Goal: Information Seeking & Learning: Find specific fact

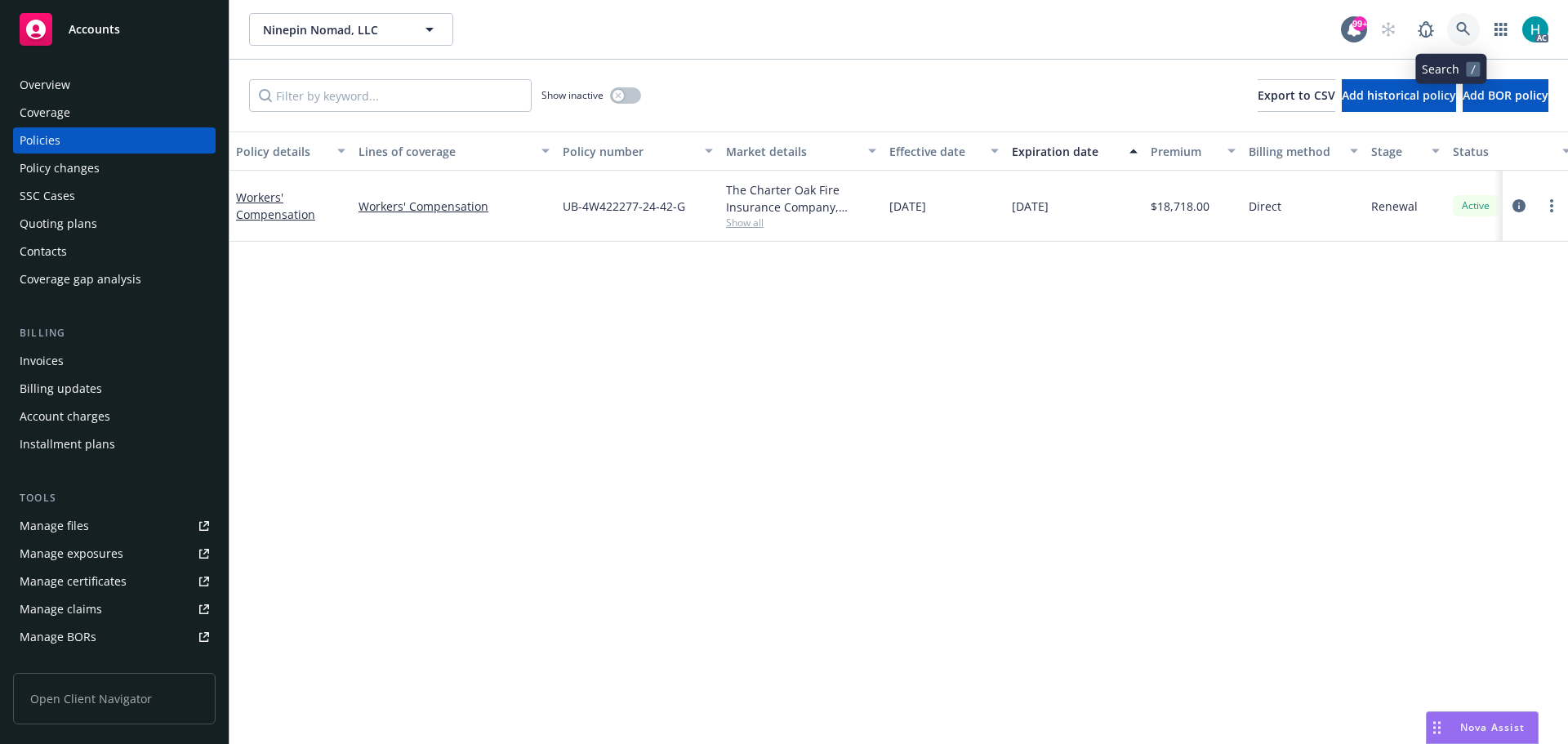
click at [1456, 28] on icon at bounding box center [1463, 28] width 14 height 14
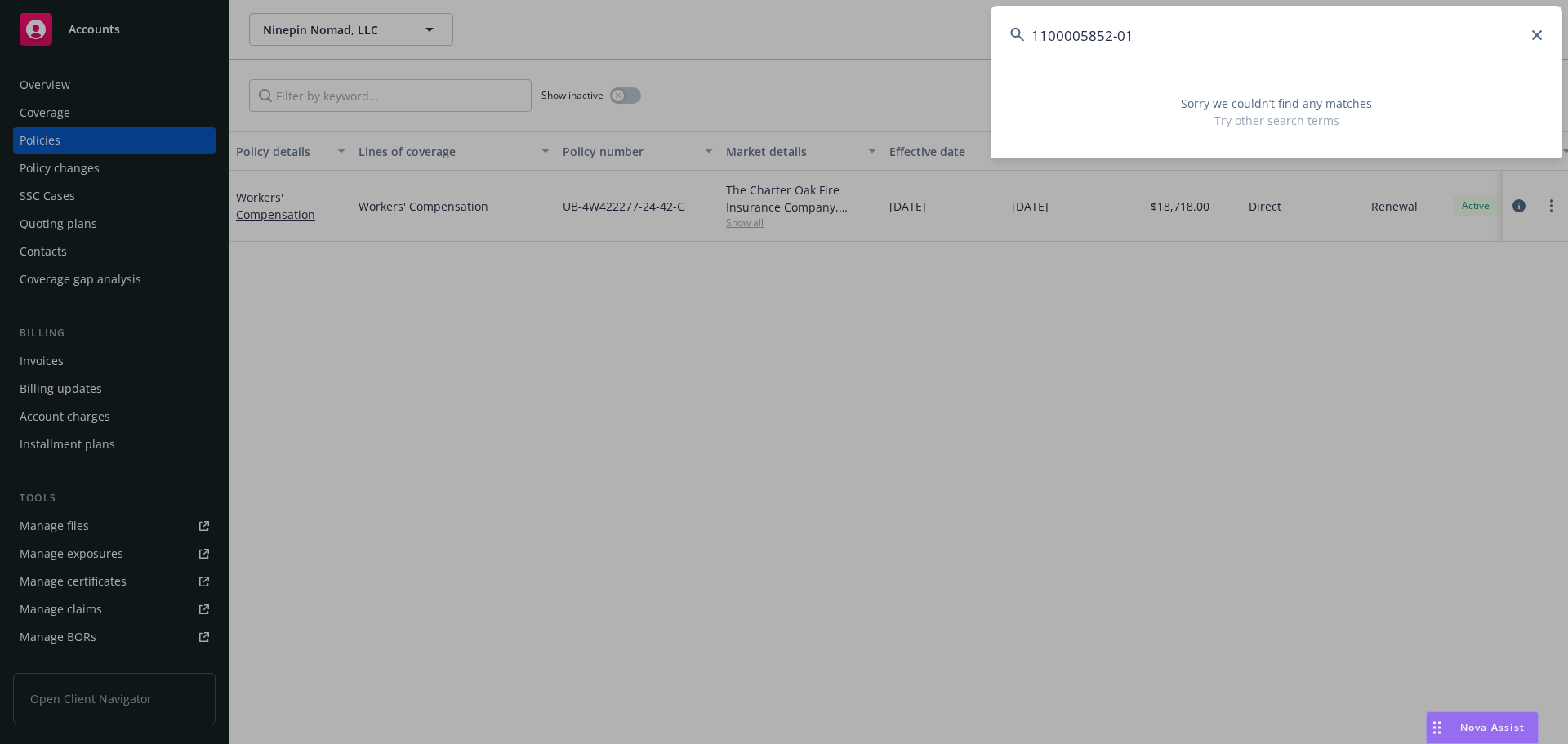
click at [1032, 38] on input "1100005852-01" at bounding box center [1276, 35] width 571 height 59
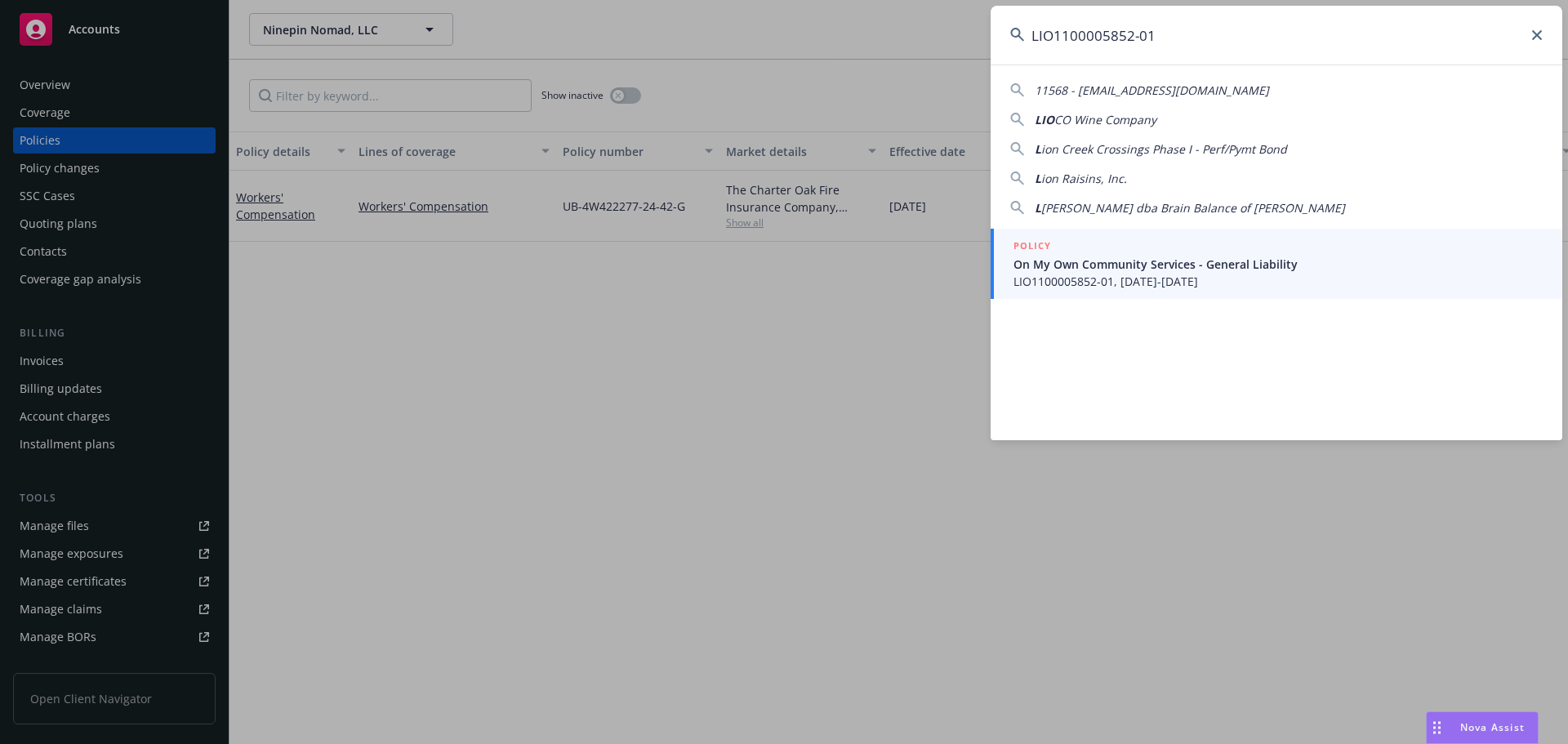
type input "LIO1100005852-01"
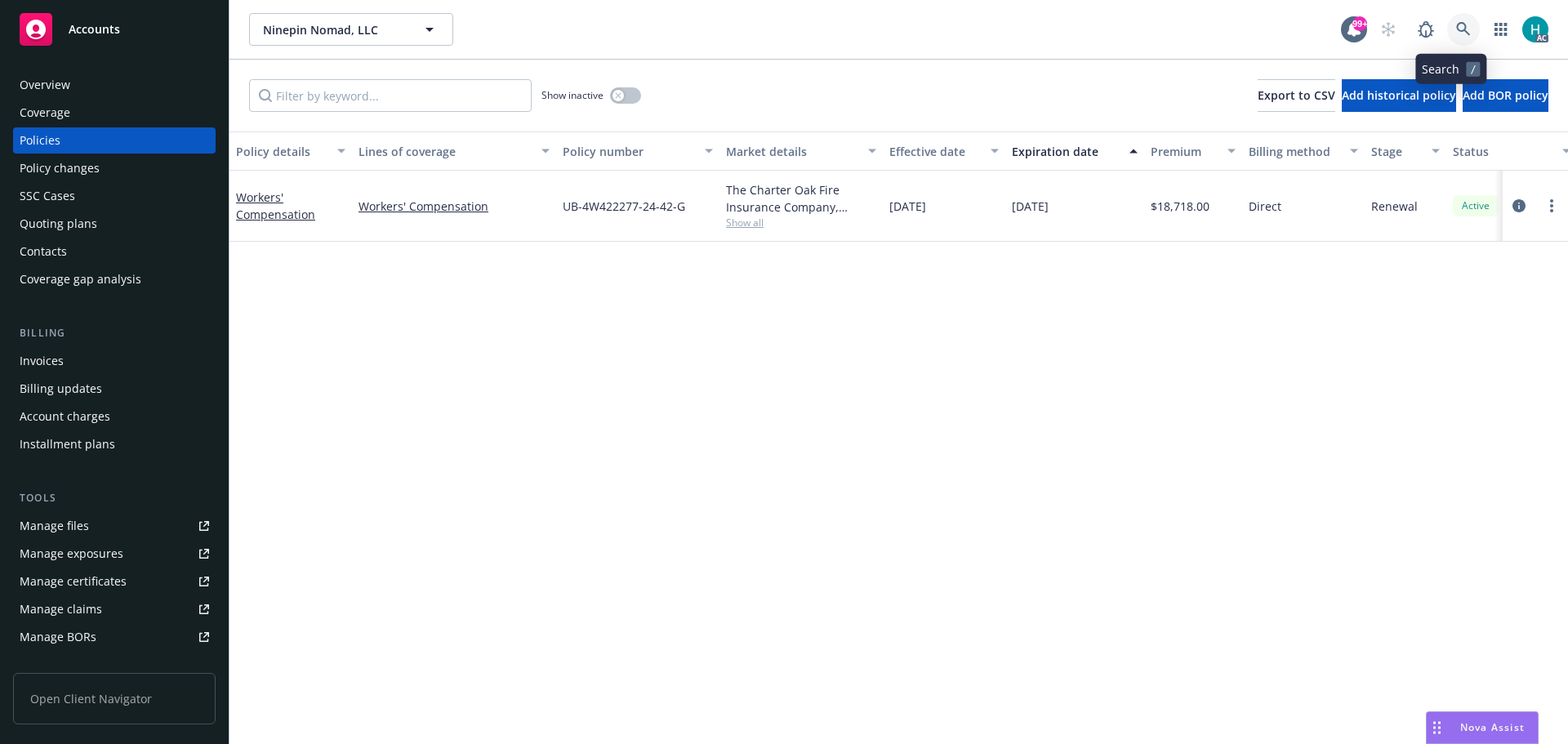
click at [1456, 28] on icon at bounding box center [1463, 28] width 14 height 14
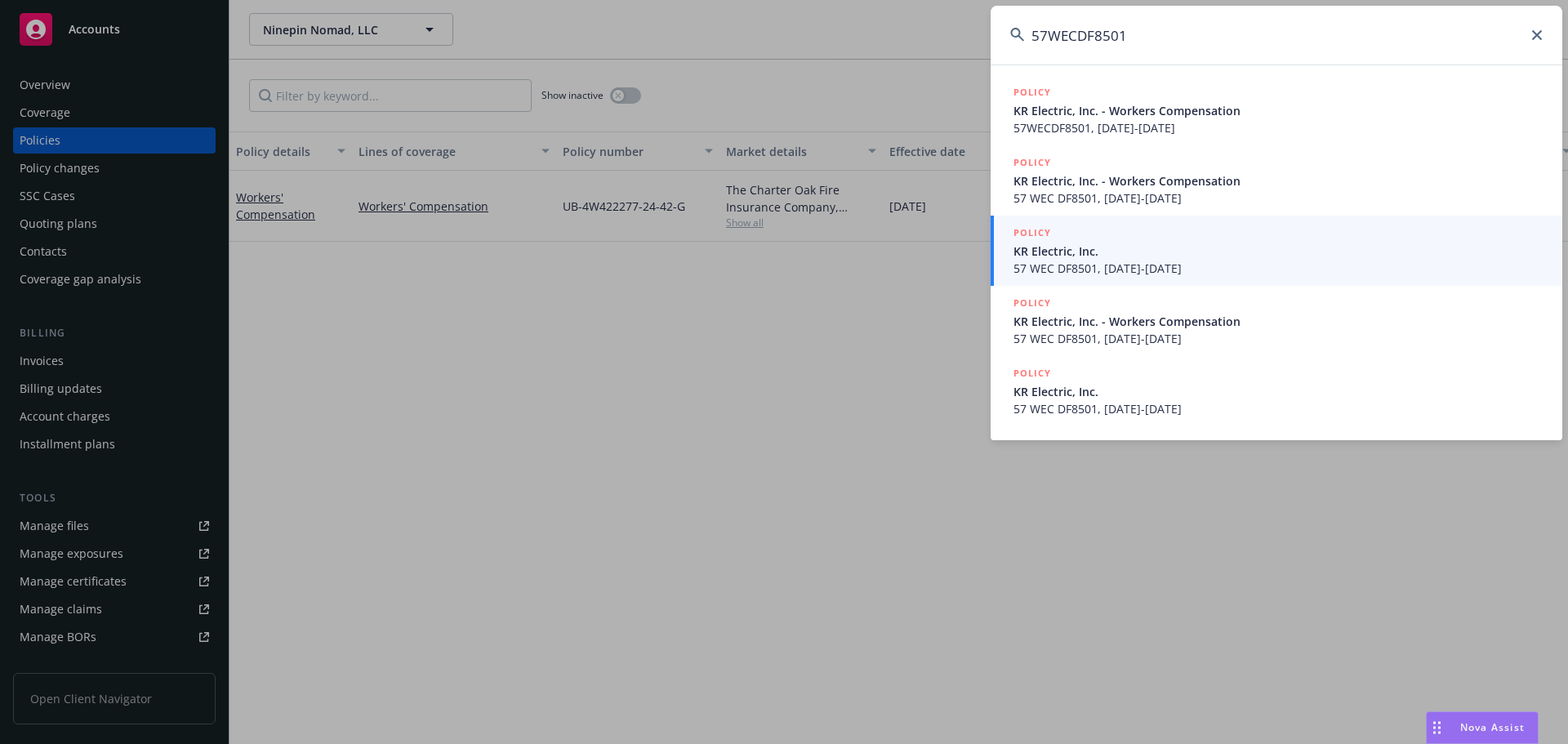
type input "57WECDF8501"
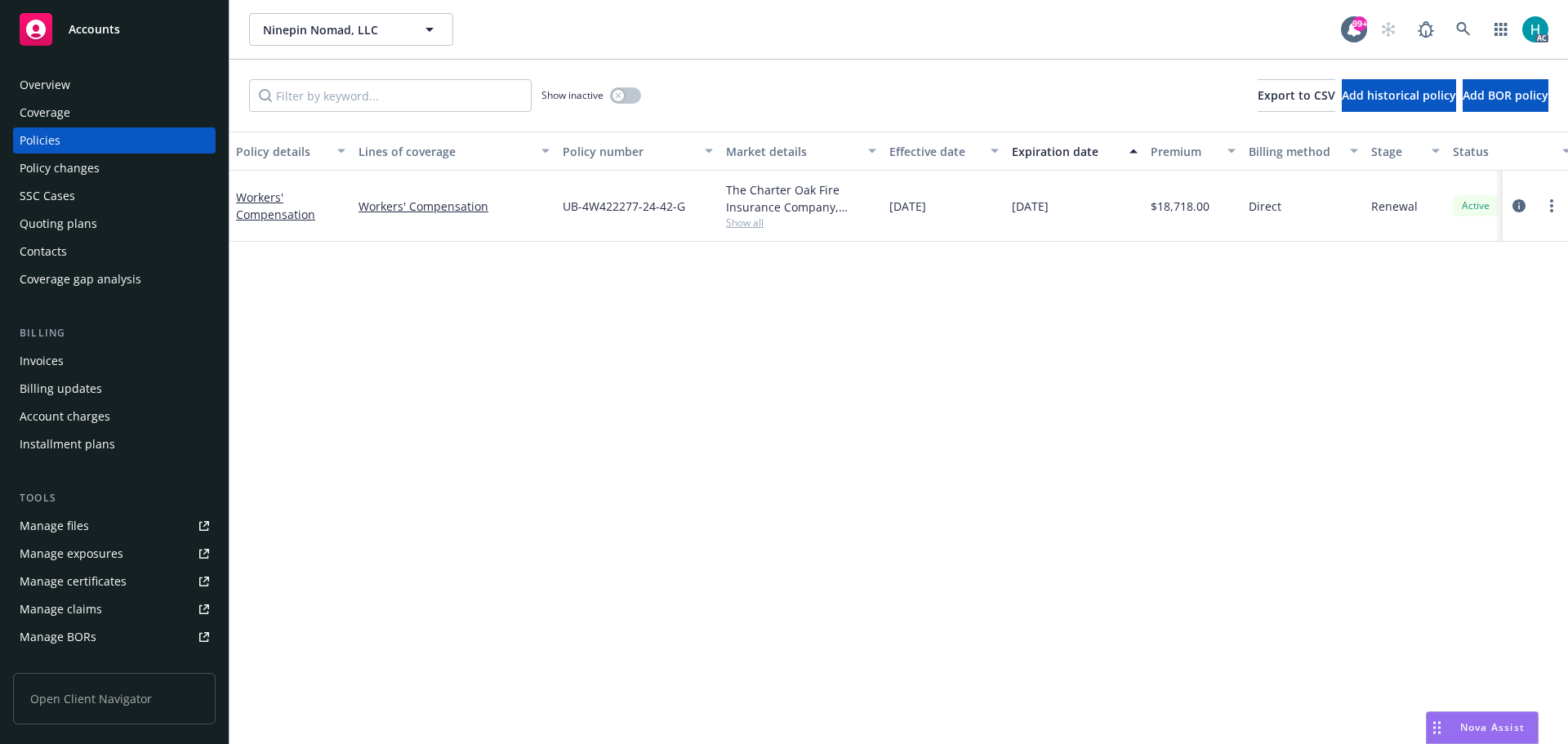
drag, startPoint x: 899, startPoint y: 32, endPoint x: 1305, endPoint y: 0, distance: 407.3
click at [1449, 21] on link at bounding box center [1463, 29] width 32 height 32
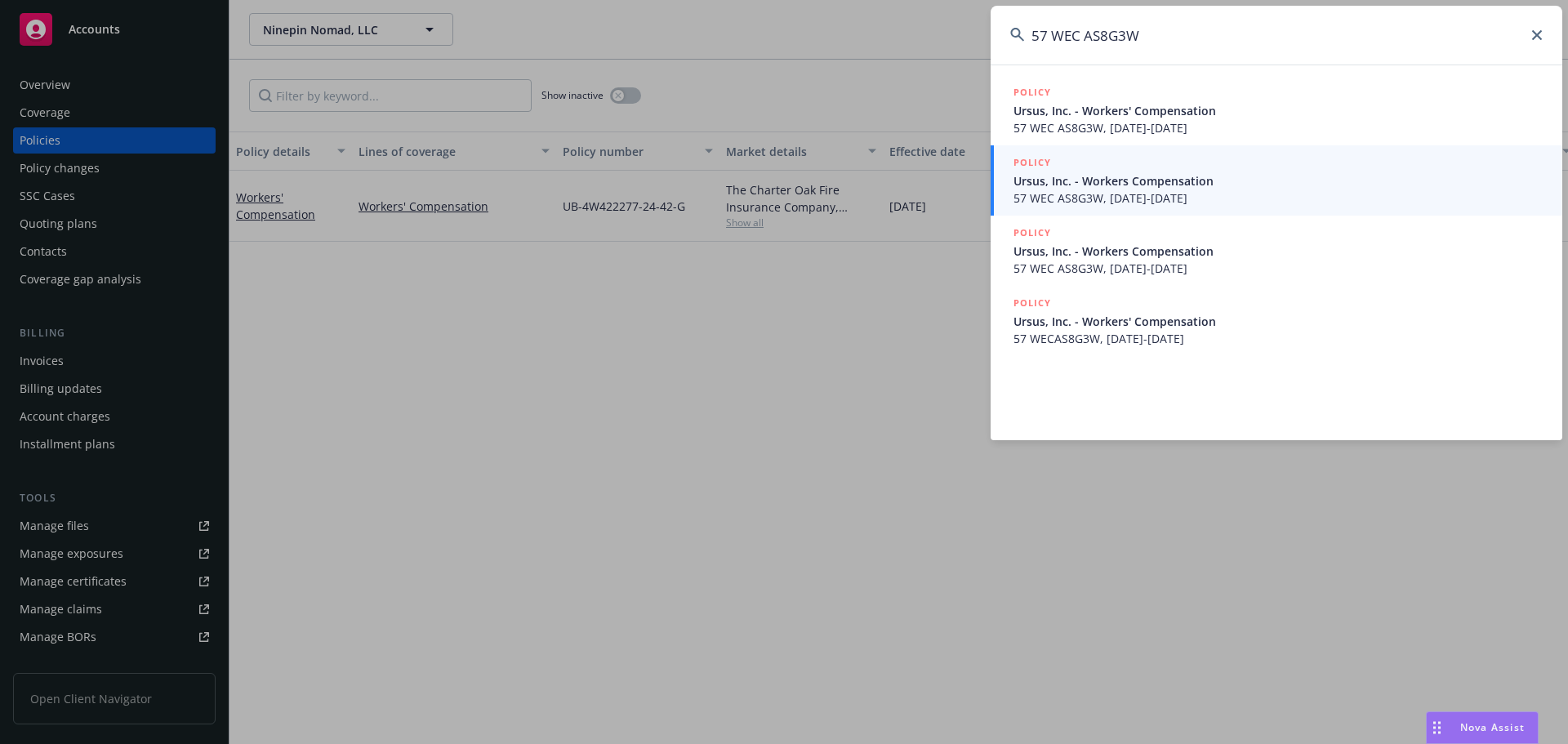
type input "57 WEC AS8G3W"
drag, startPoint x: 965, startPoint y: 46, endPoint x: 1175, endPoint y: 49, distance: 210.0
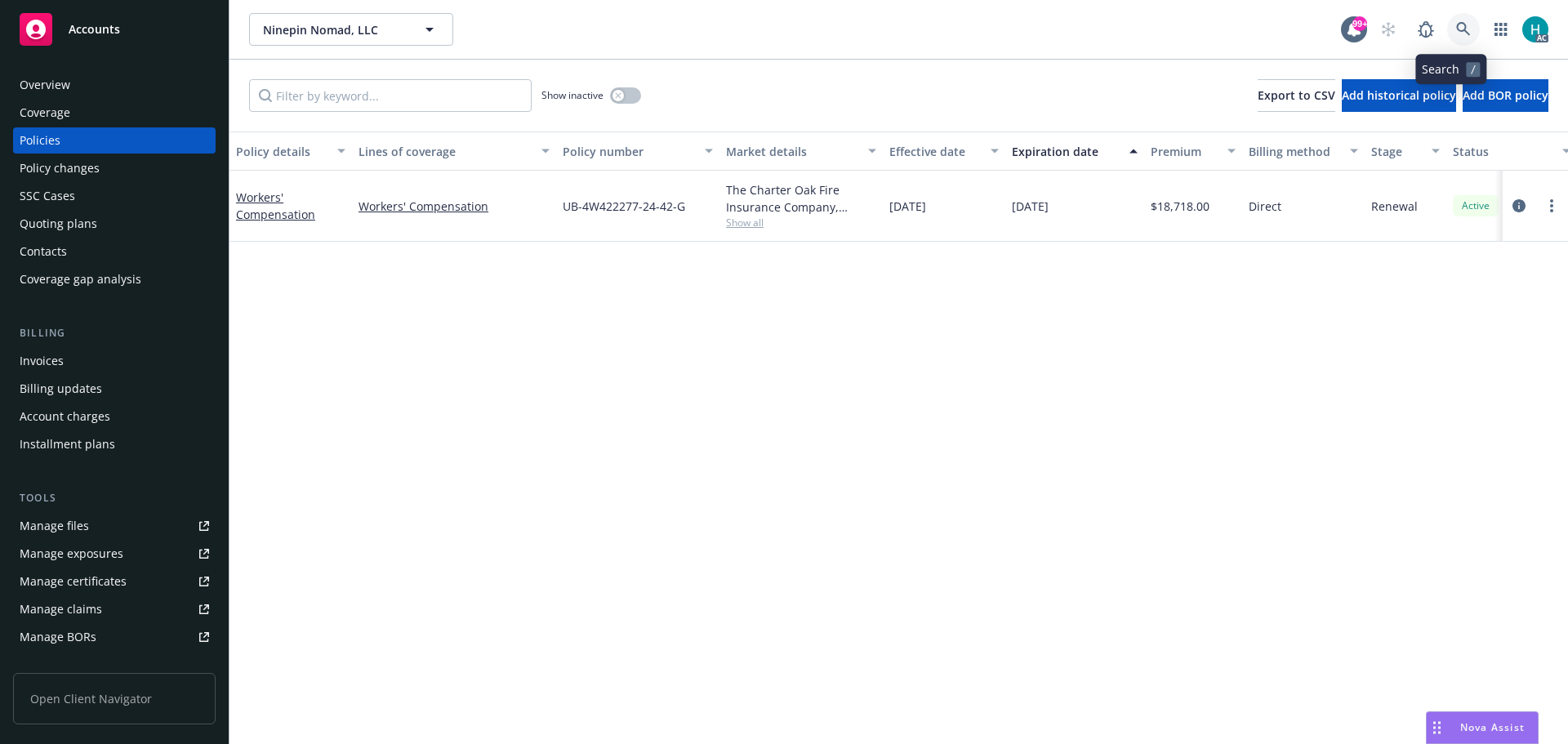
click at [1447, 23] on link at bounding box center [1463, 29] width 32 height 32
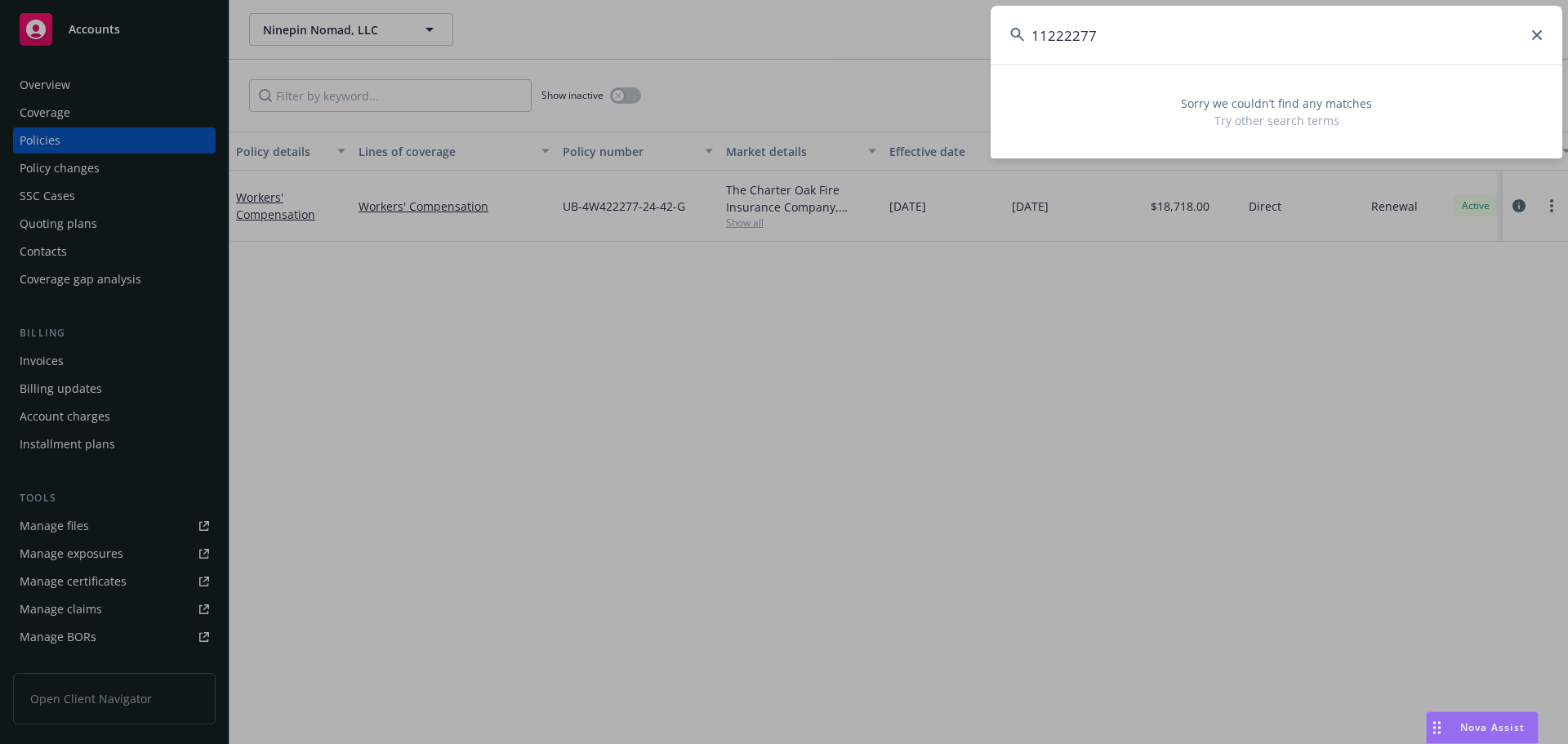
type input "11222277"
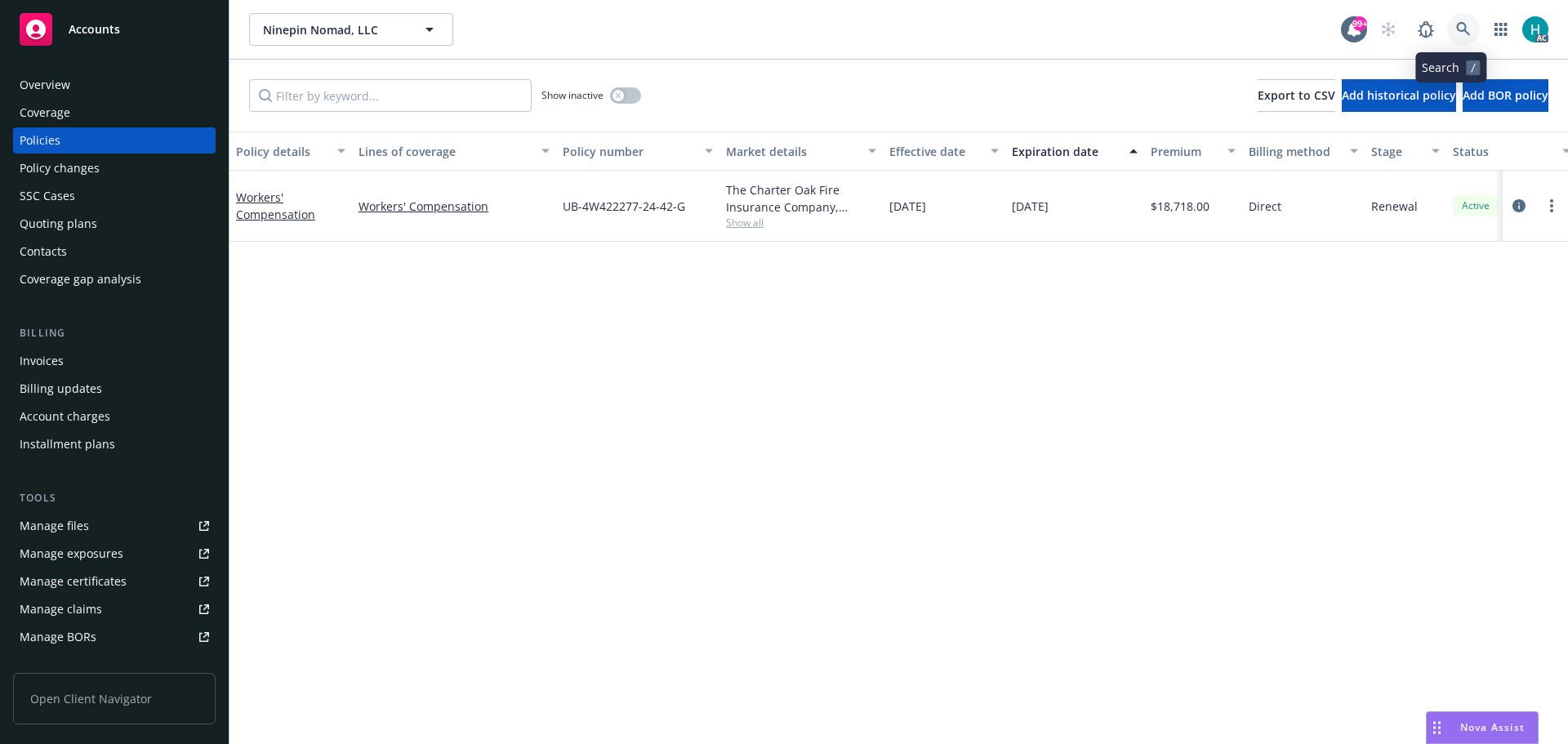
click at [1455, 16] on link at bounding box center [1463, 29] width 32 height 32
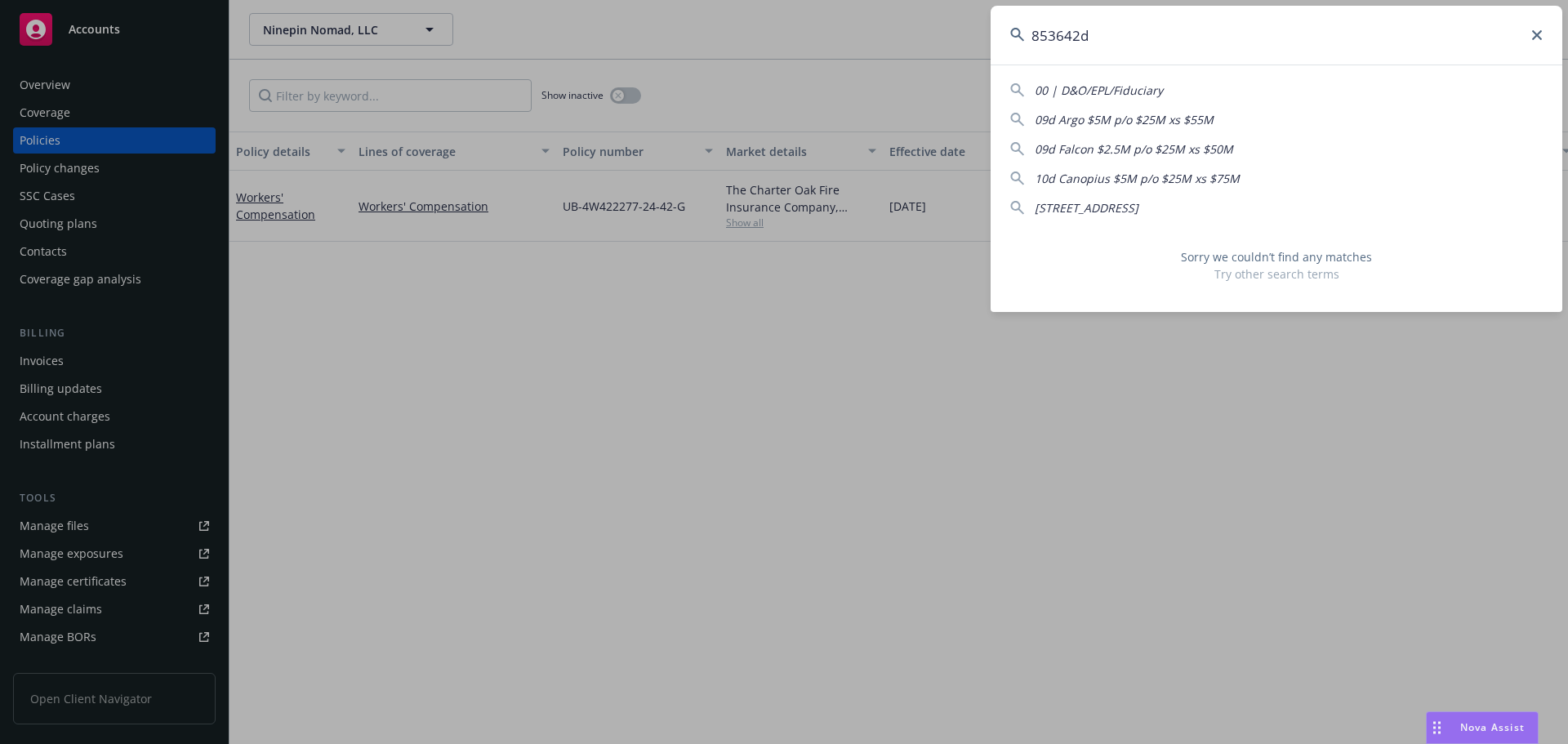
type input "853642"
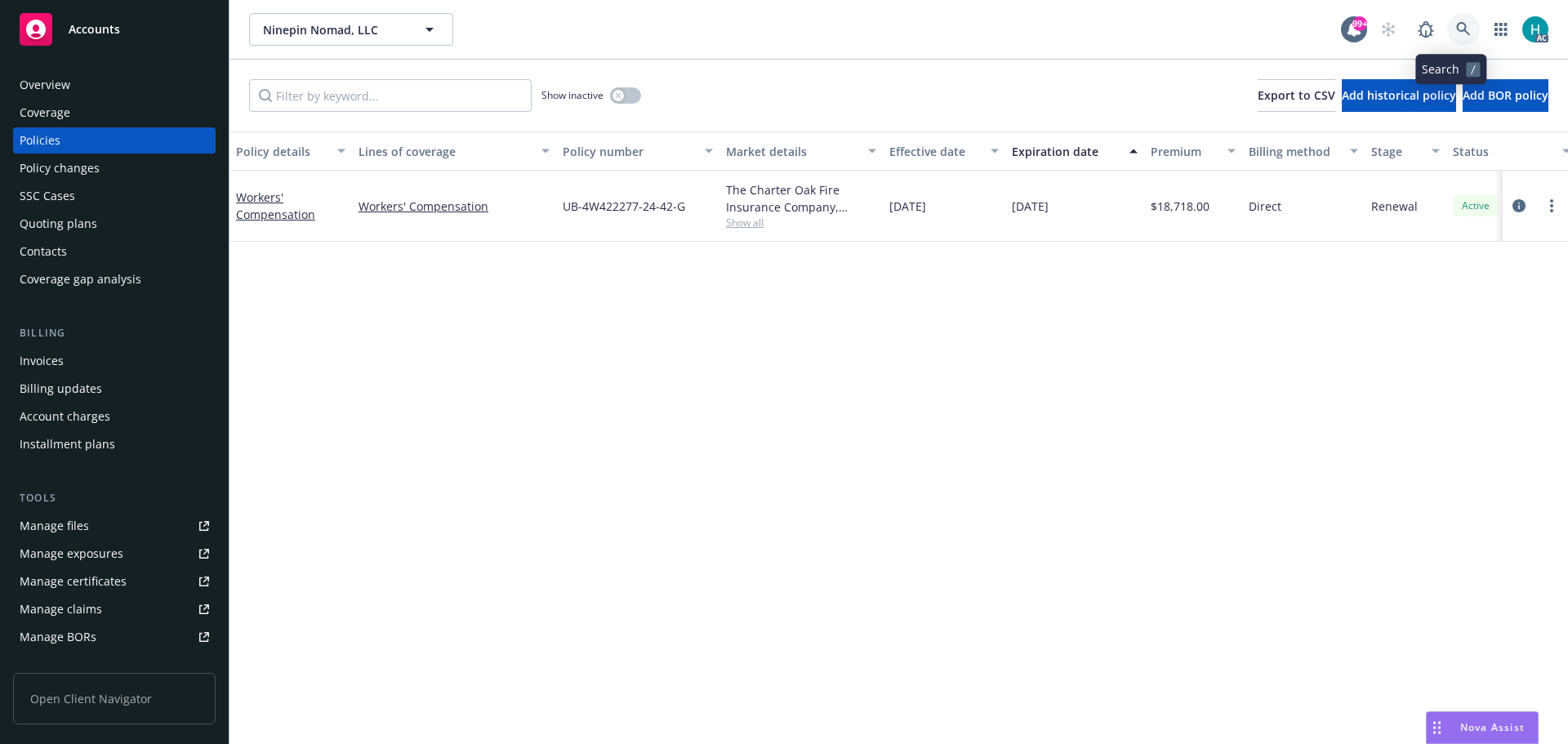
click at [1456, 28] on icon at bounding box center [1463, 28] width 14 height 14
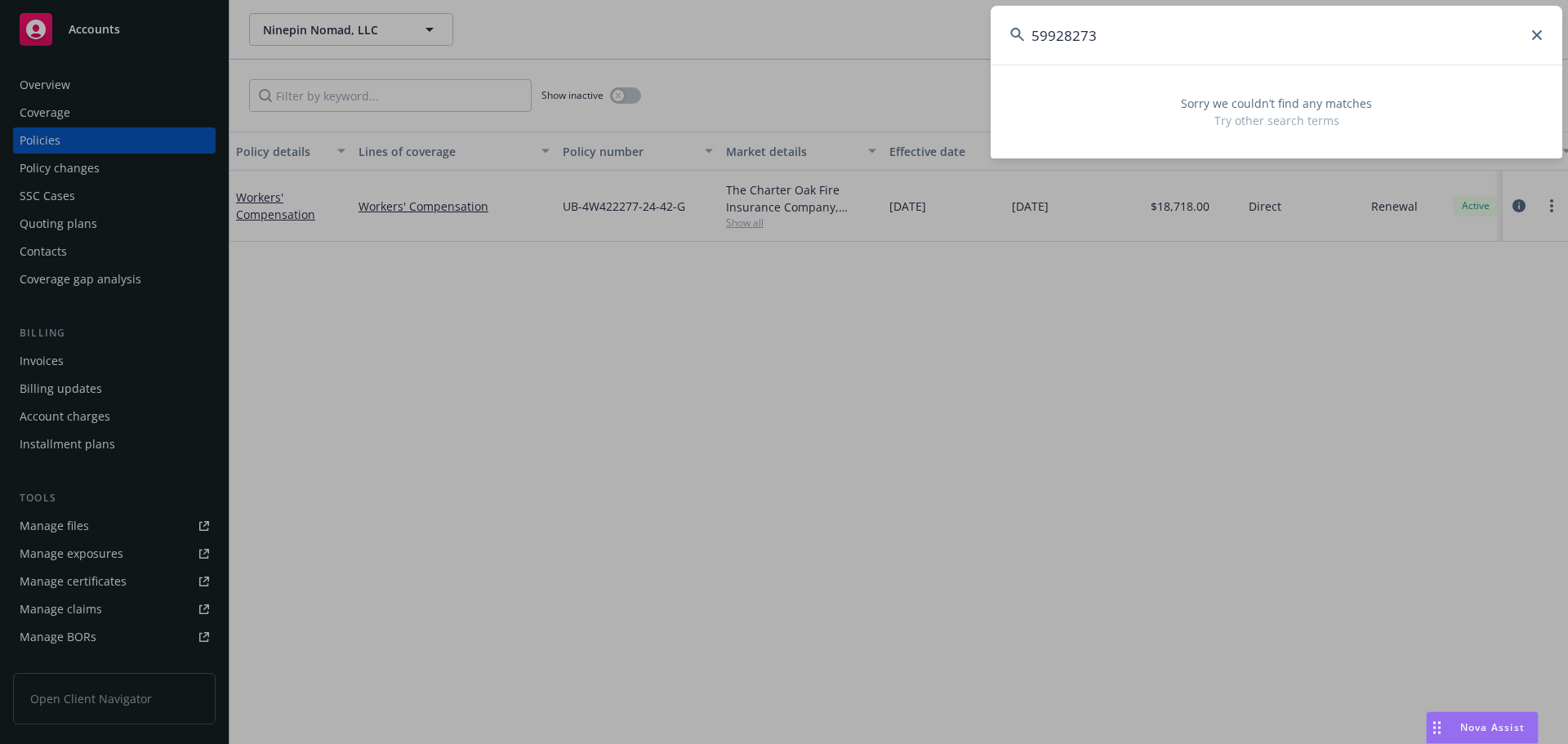
drag, startPoint x: 1118, startPoint y: 39, endPoint x: 1031, endPoint y: 35, distance: 87.1
click at [1031, 35] on input "59928273" at bounding box center [1276, 35] width 571 height 59
type input "59928273"
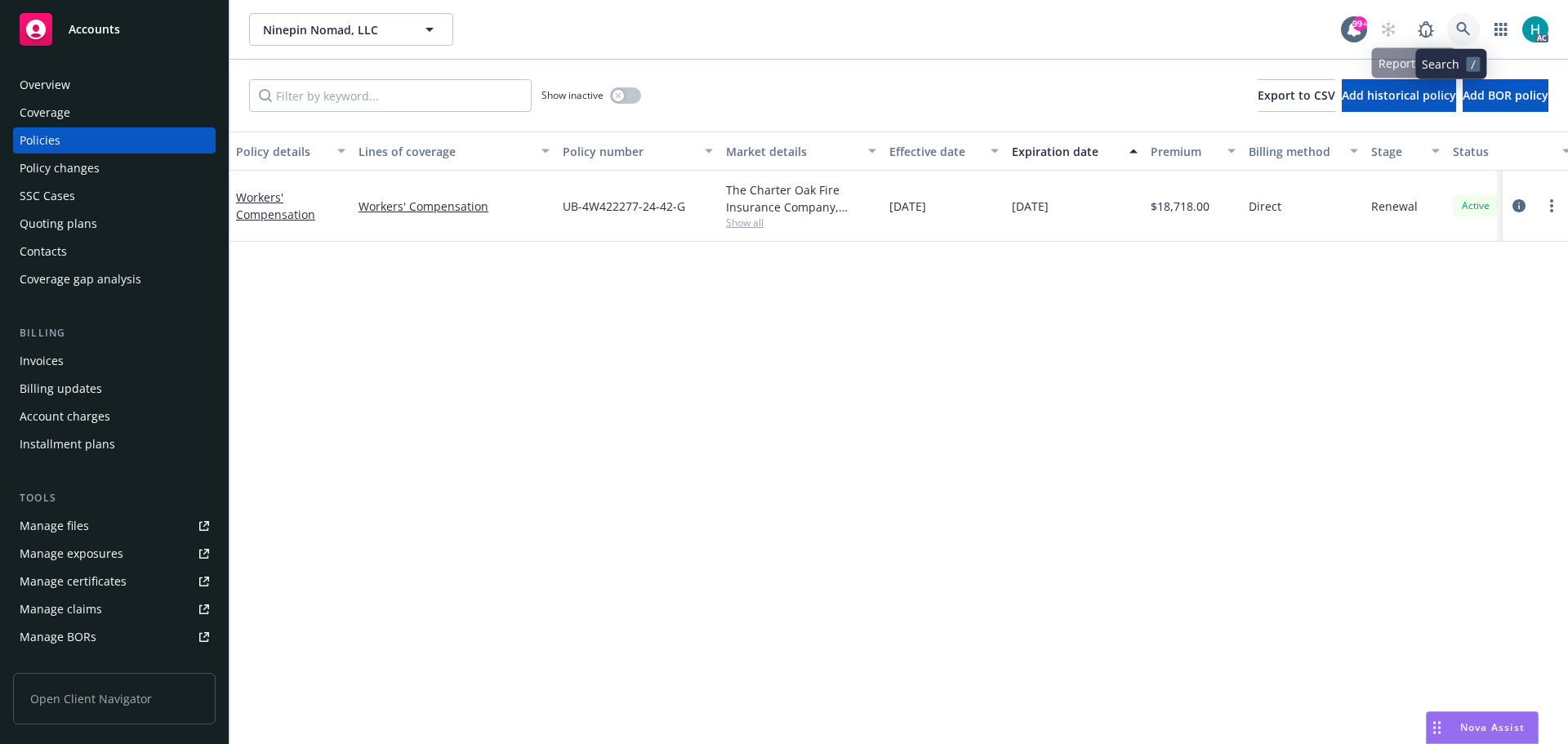
click at [1447, 28] on link at bounding box center [1463, 29] width 32 height 32
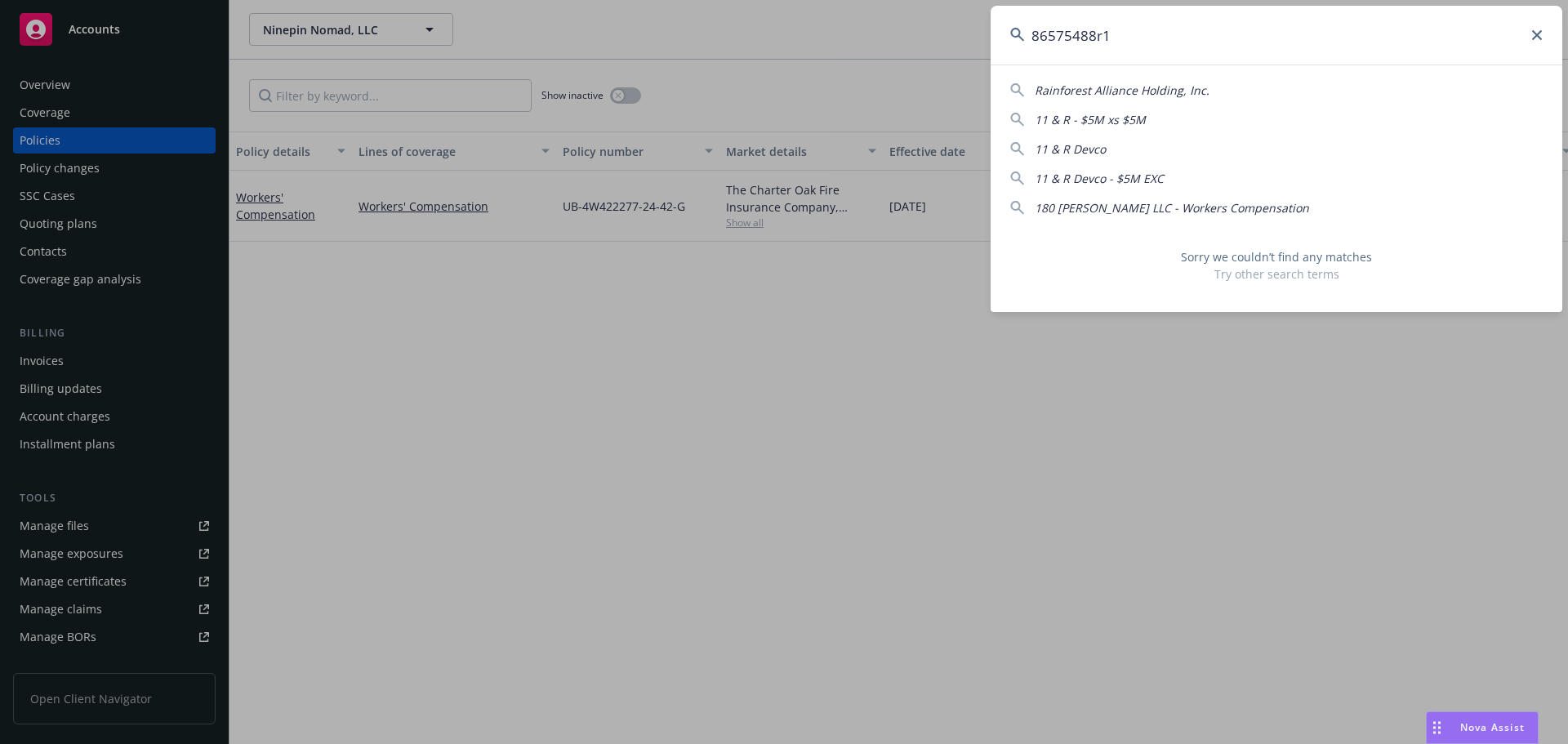
drag, startPoint x: 1136, startPoint y: 33, endPoint x: 1018, endPoint y: 44, distance: 118.5
click at [1018, 44] on input "86575488r1" at bounding box center [1276, 35] width 571 height 59
type input "86575488r1"
drag, startPoint x: 909, startPoint y: 54, endPoint x: 1042, endPoint y: 60, distance: 133.1
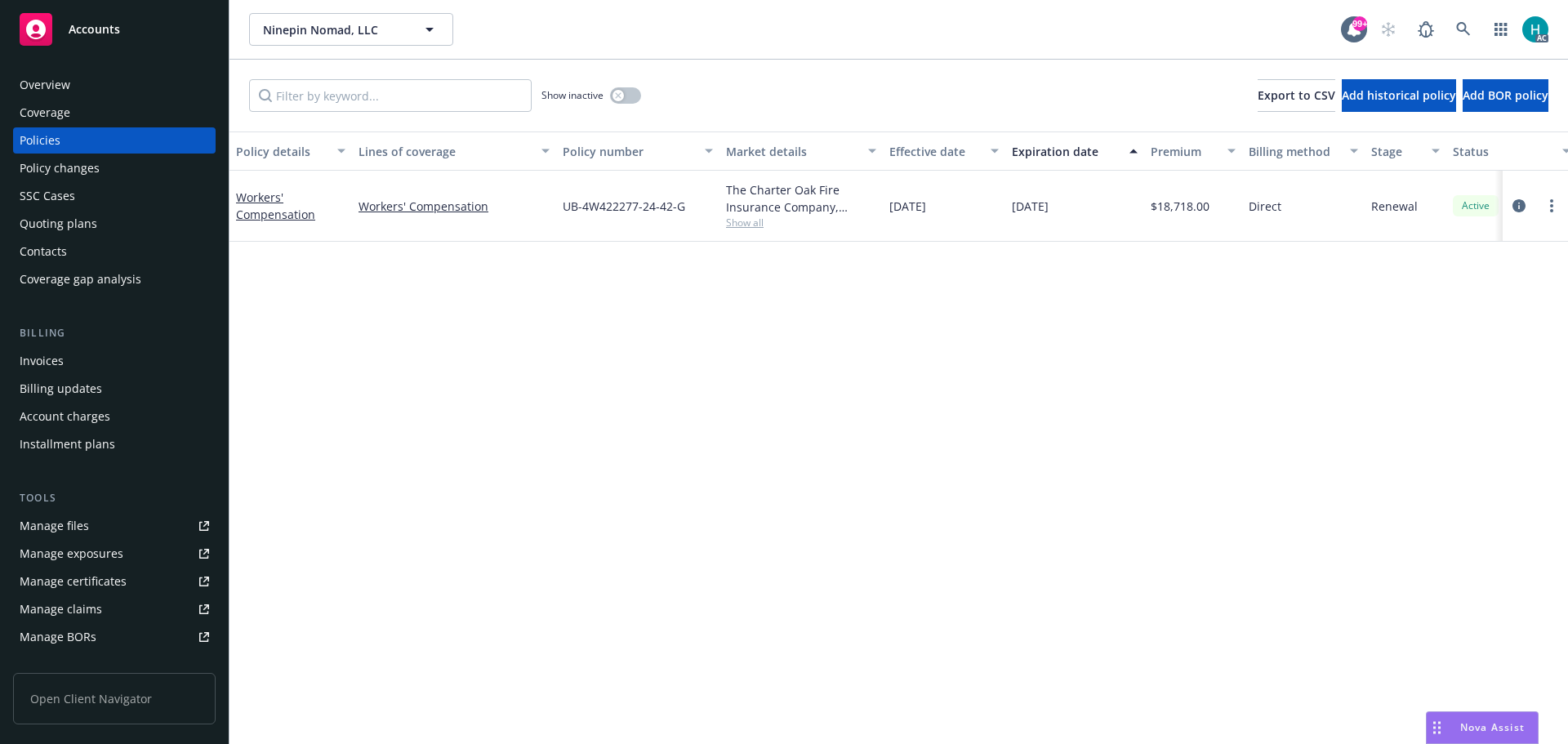
click at [1433, 29] on div "AC" at bounding box center [1460, 29] width 177 height 32
click at [1447, 29] on link at bounding box center [1463, 29] width 32 height 32
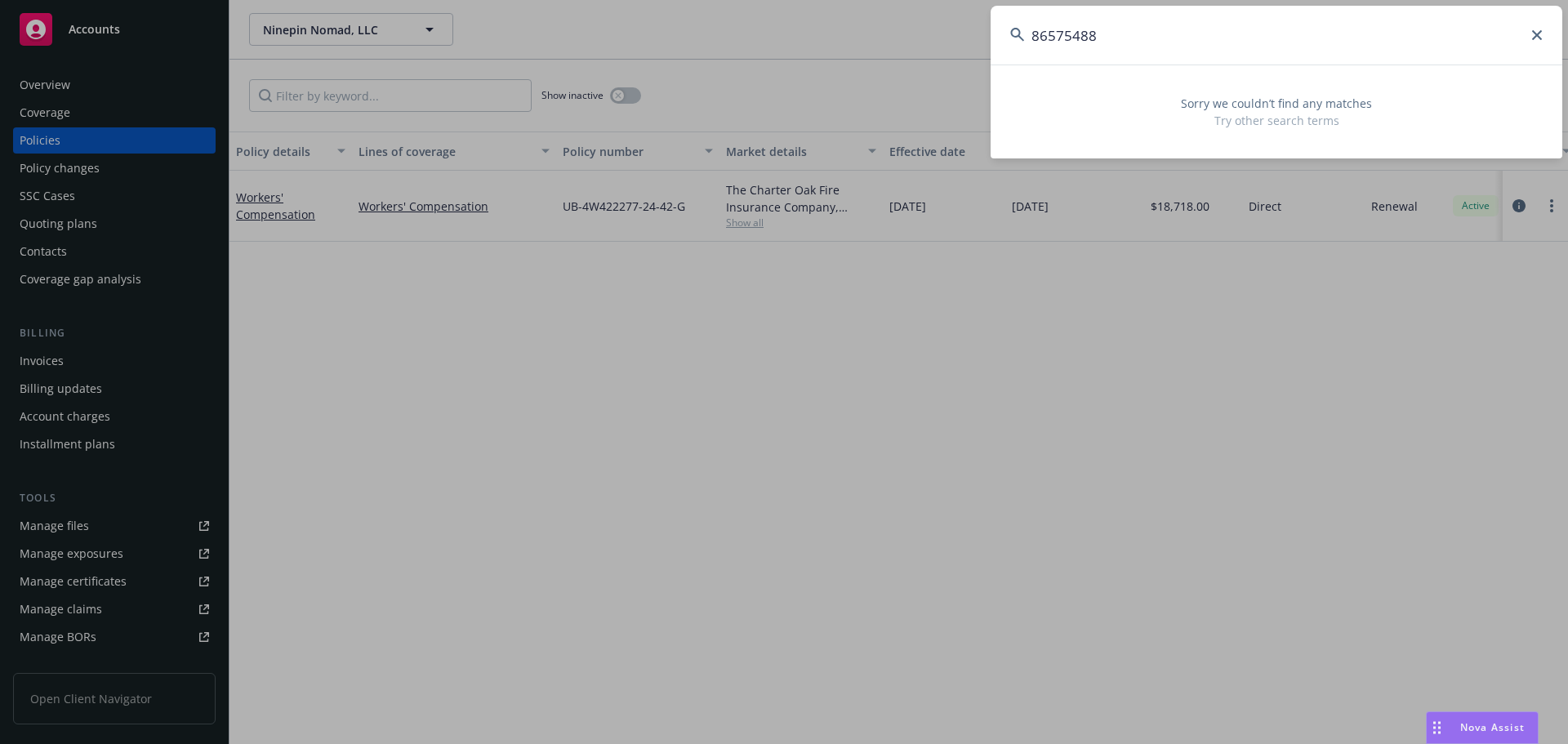
type input "86575488"
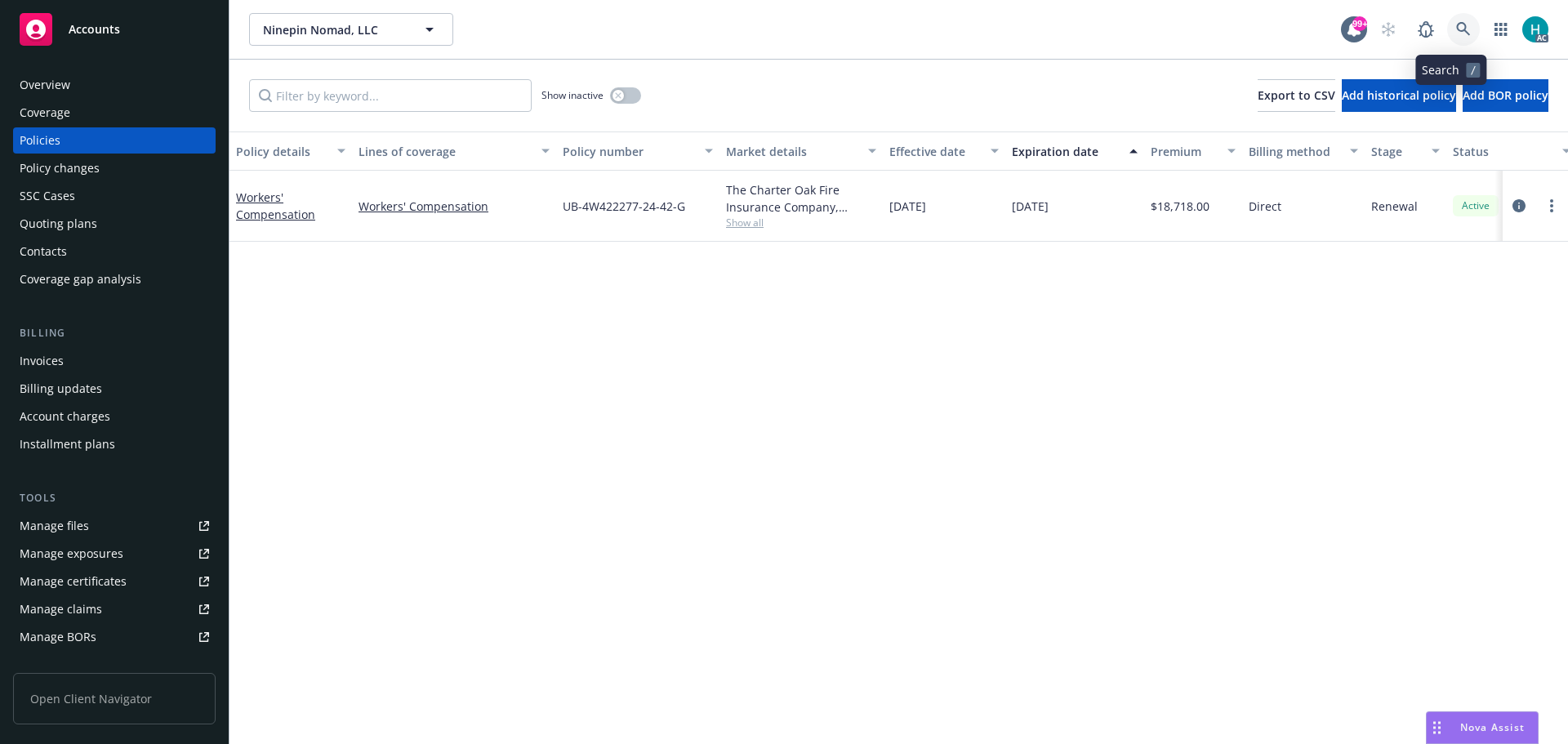
click at [1447, 27] on link at bounding box center [1463, 29] width 32 height 32
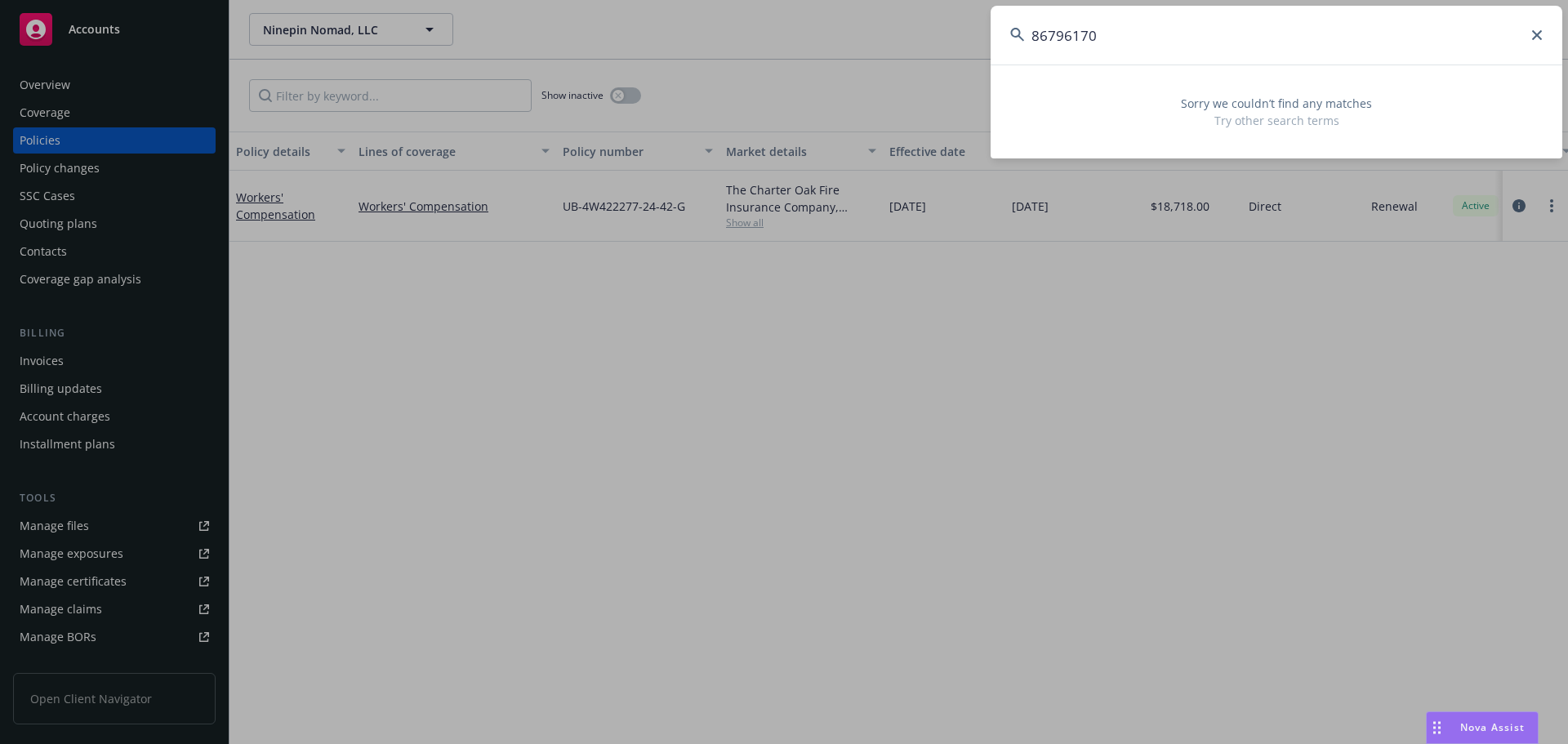
type input "8679617"
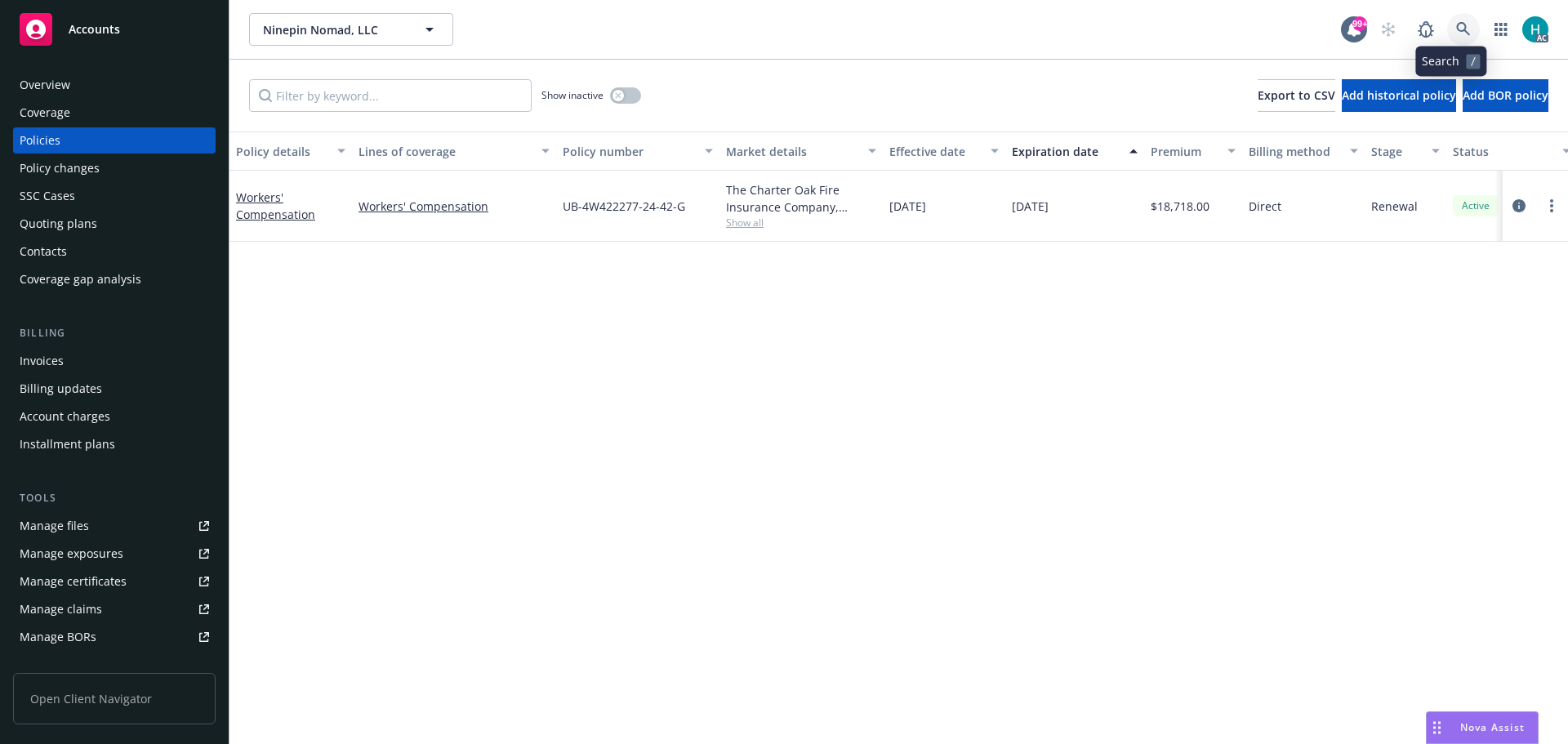
click at [1461, 21] on link at bounding box center [1463, 29] width 32 height 32
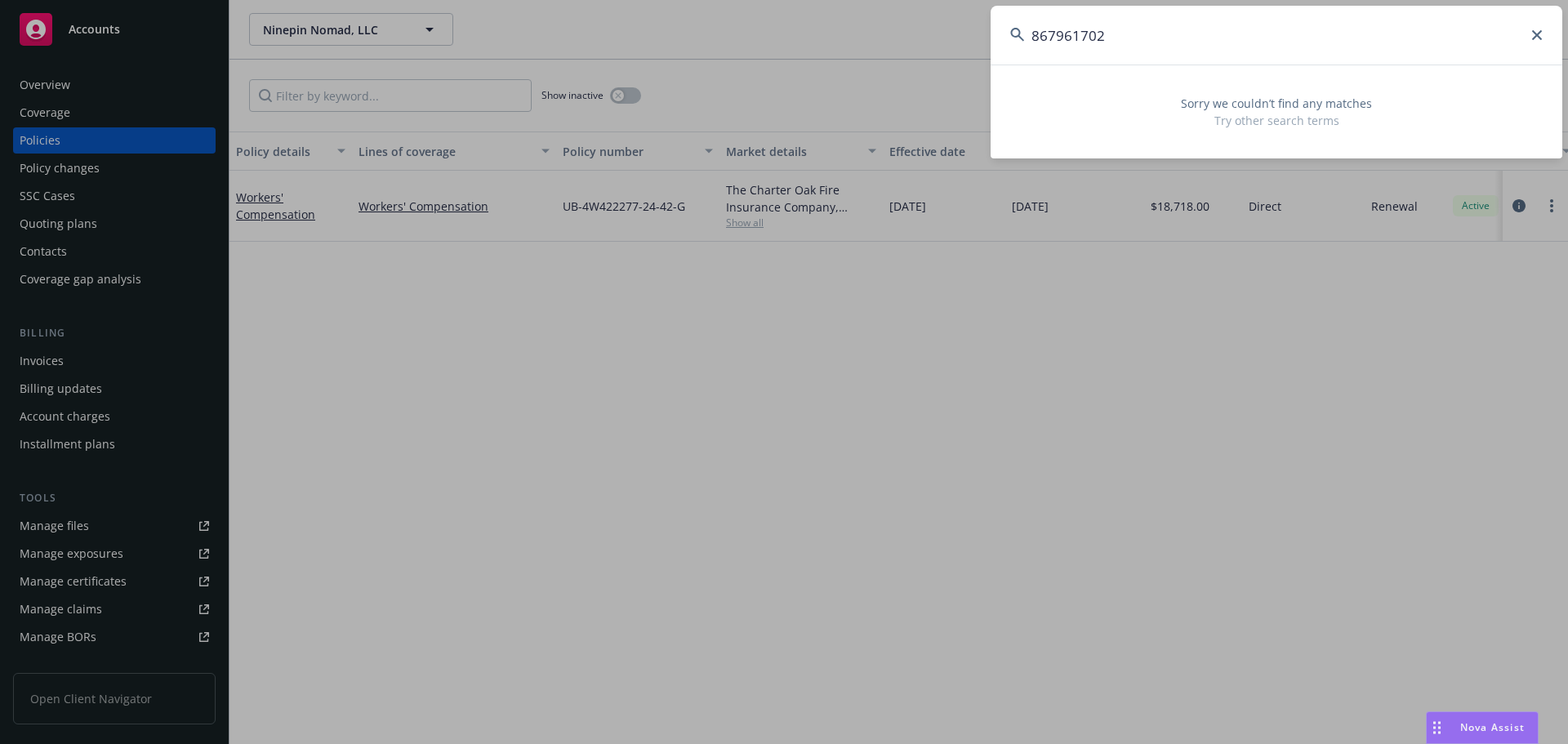
drag, startPoint x: 1184, startPoint y: 36, endPoint x: 1026, endPoint y: 47, distance: 158.4
click at [1026, 47] on input "867961702" at bounding box center [1276, 35] width 571 height 59
type input "867961702"
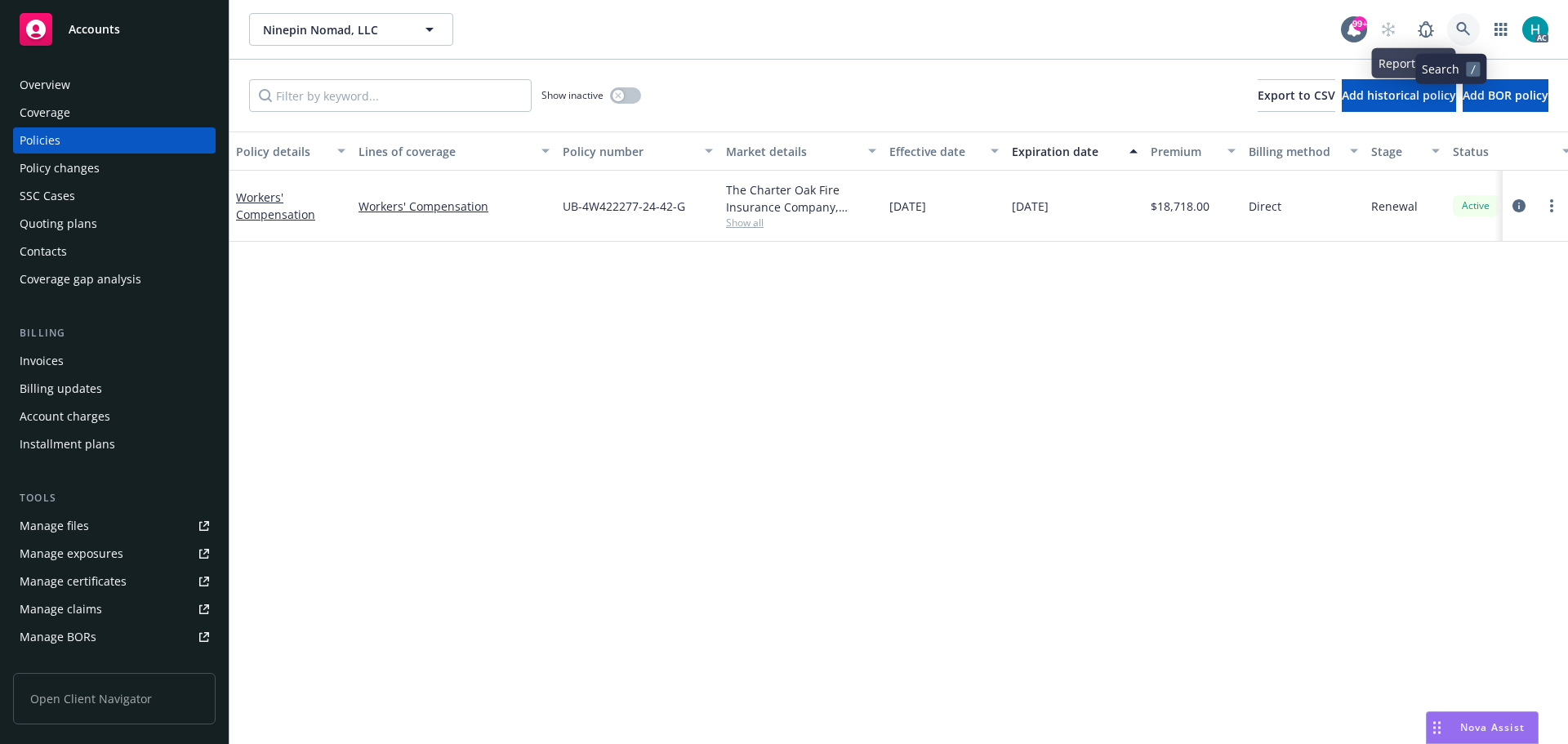
click at [1457, 23] on icon at bounding box center [1463, 28] width 14 height 14
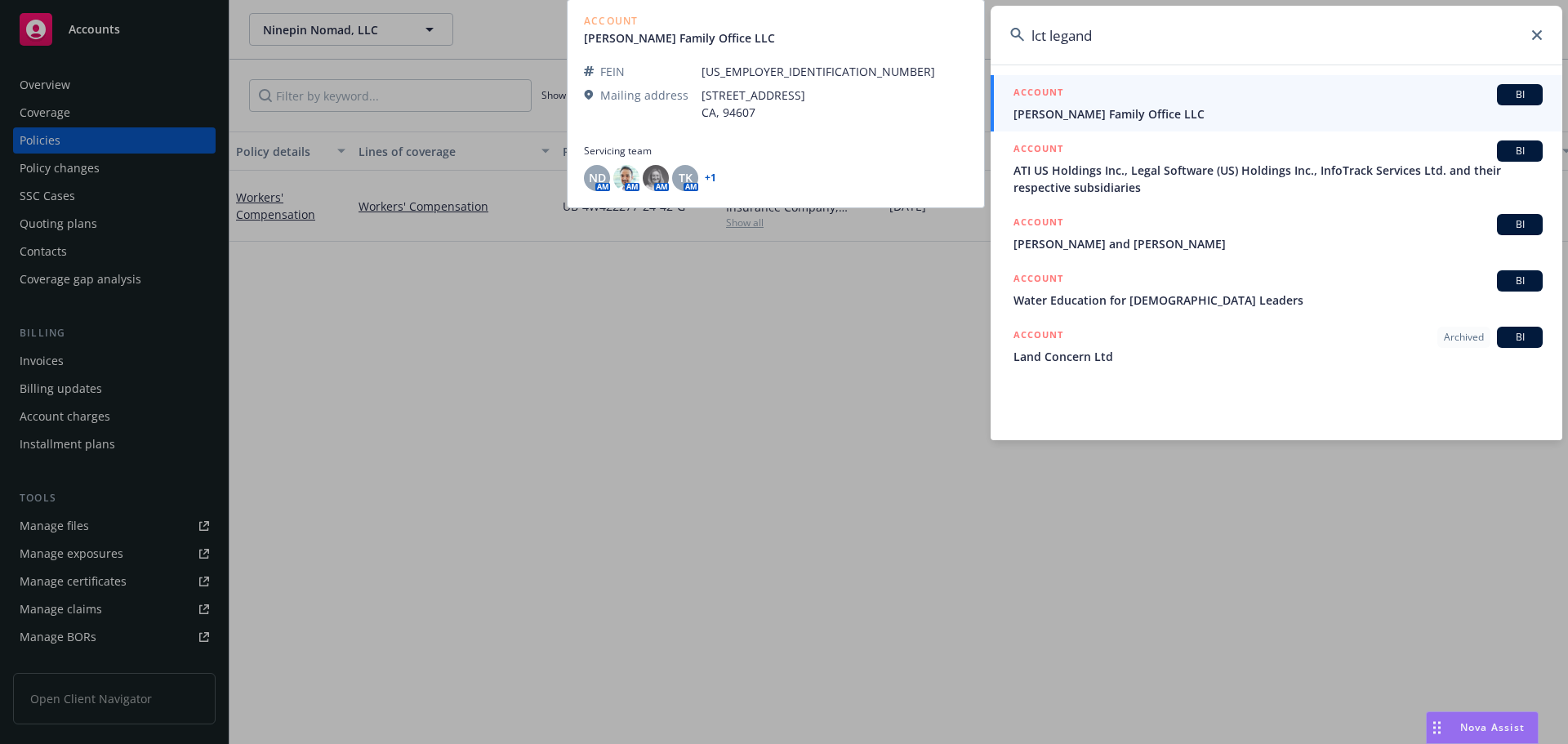
type input "lct legand"
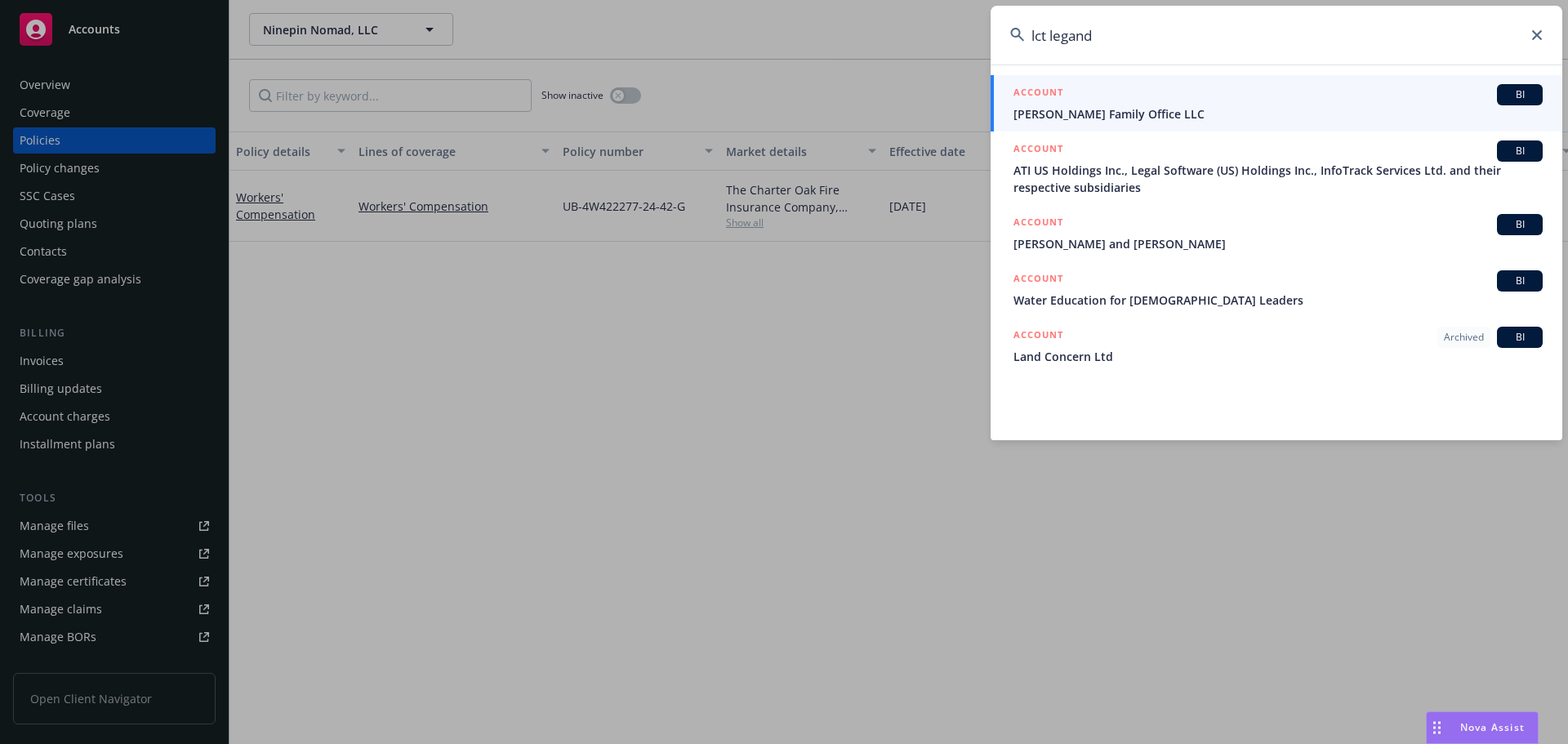
click at [1200, 114] on span "[PERSON_NAME] Family Office LLC" at bounding box center [1277, 114] width 529 height 17
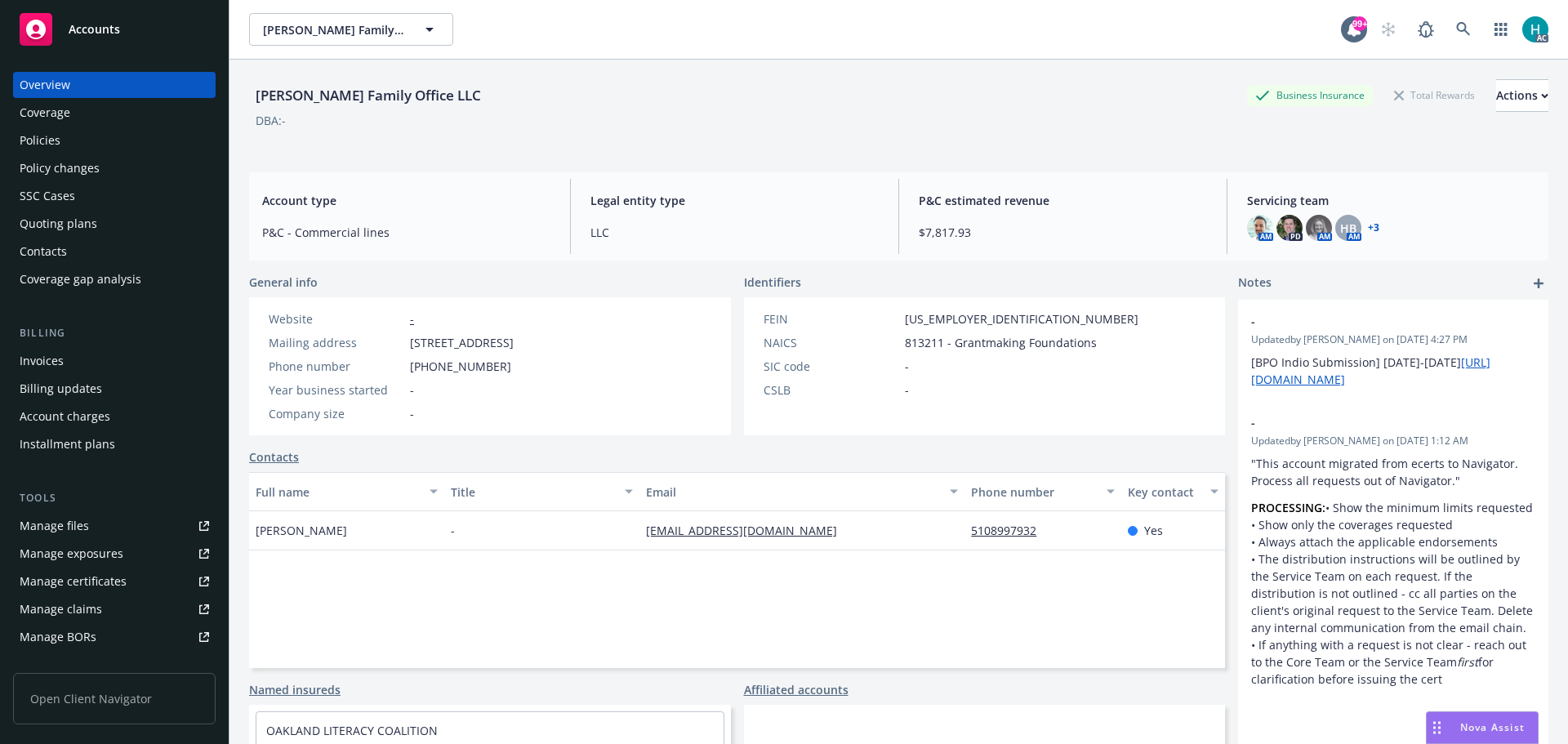
click at [89, 136] on div "Policies" at bounding box center [115, 140] width 190 height 27
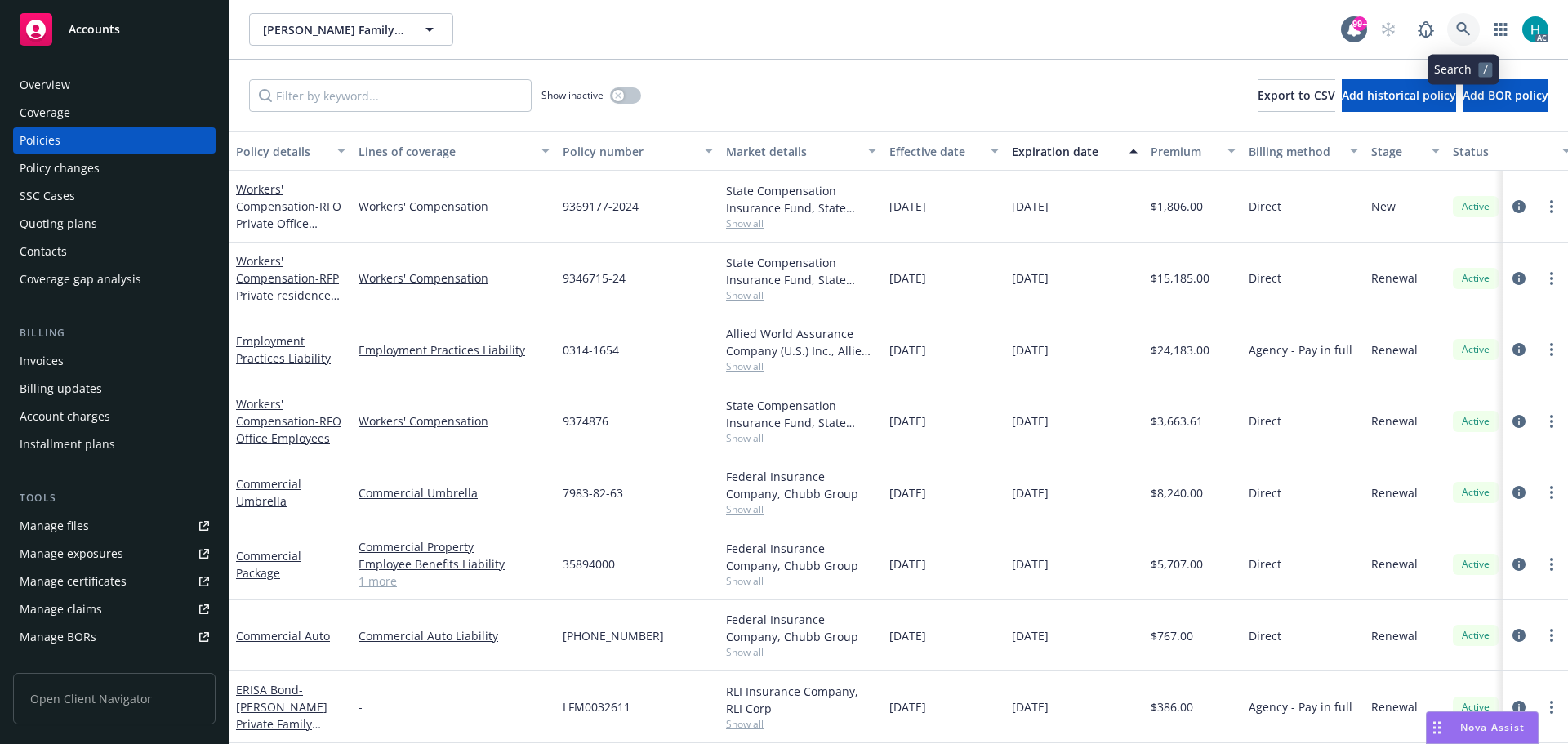
click at [1454, 23] on link at bounding box center [1463, 29] width 32 height 32
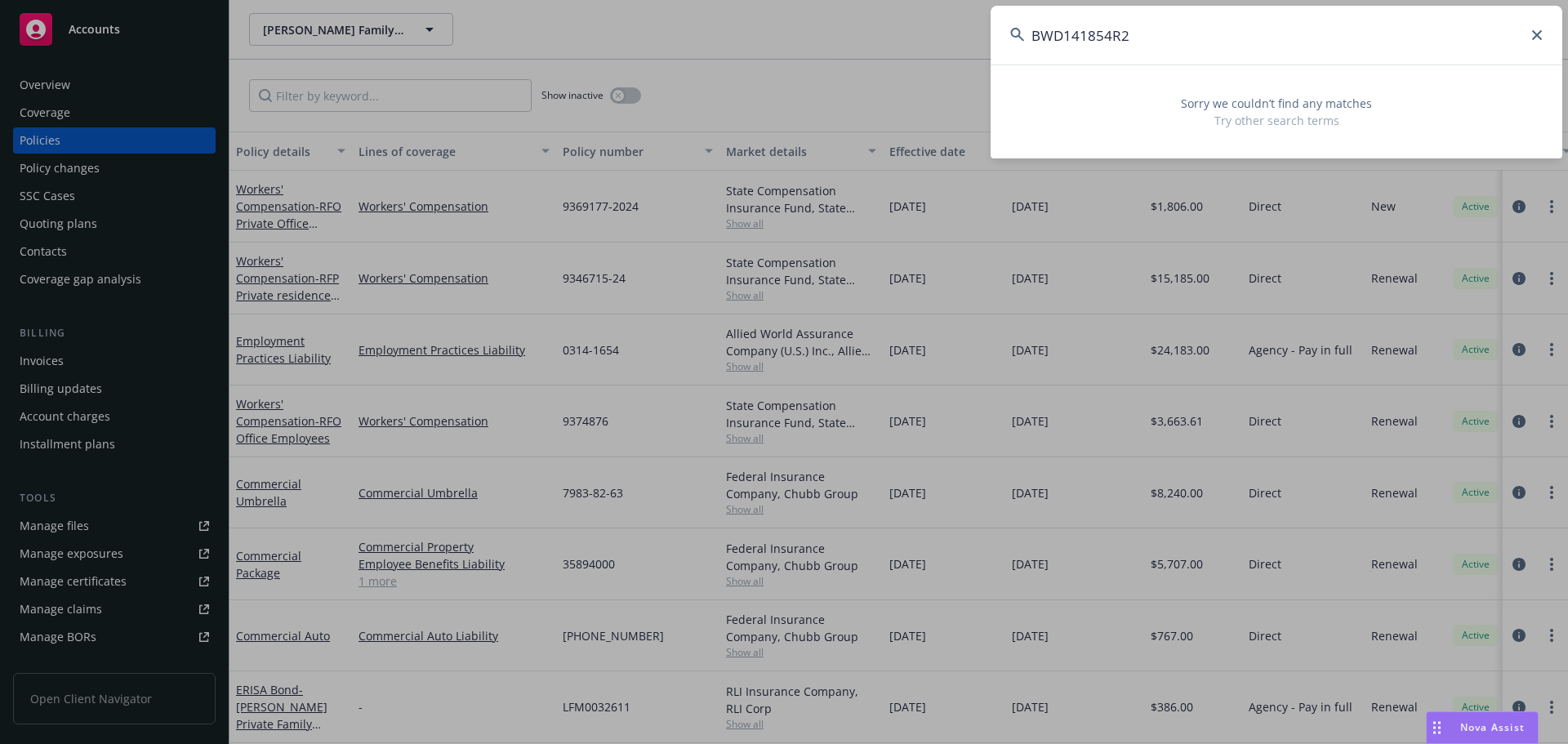
type input "BWD141854R2"
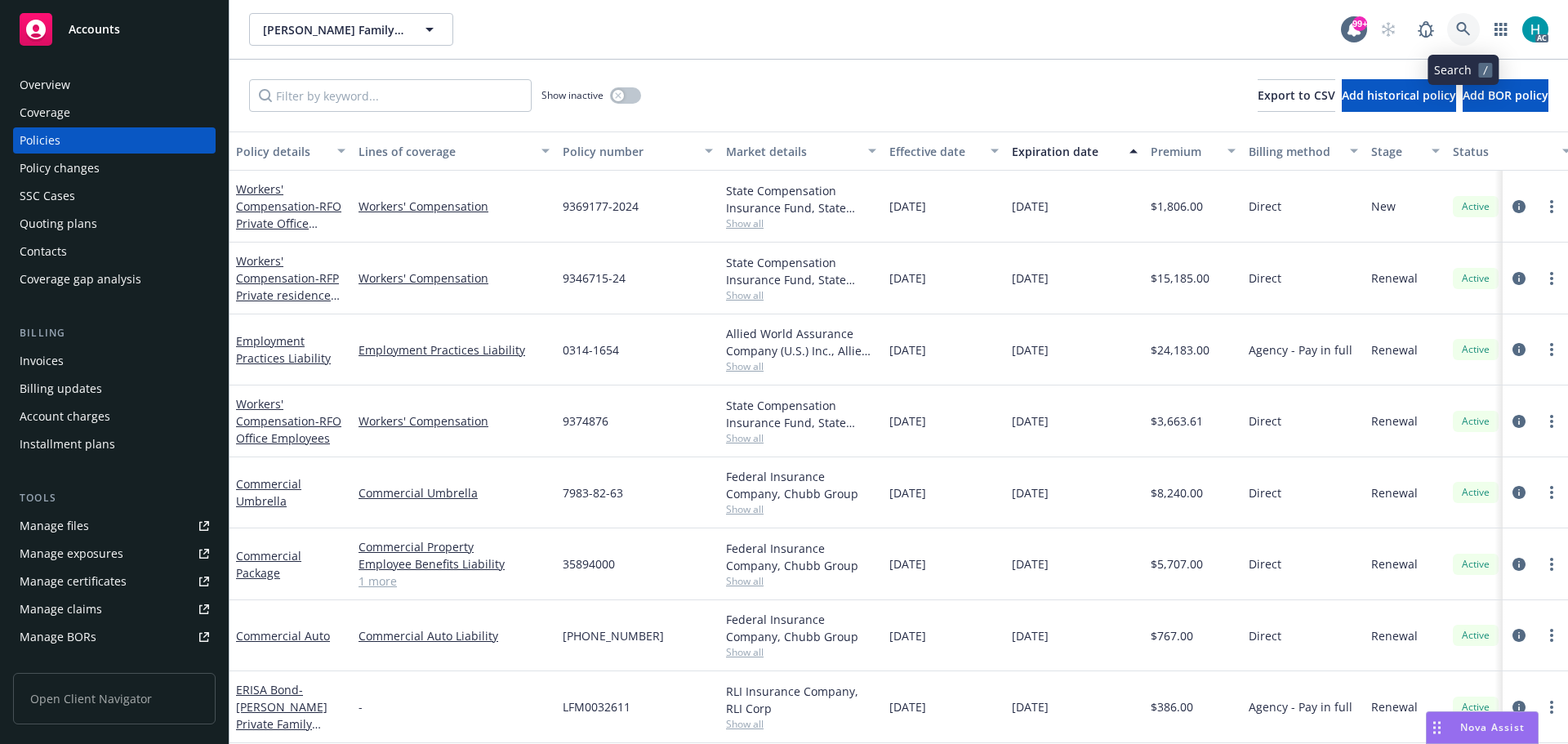
click at [1465, 28] on icon at bounding box center [1463, 28] width 14 height 14
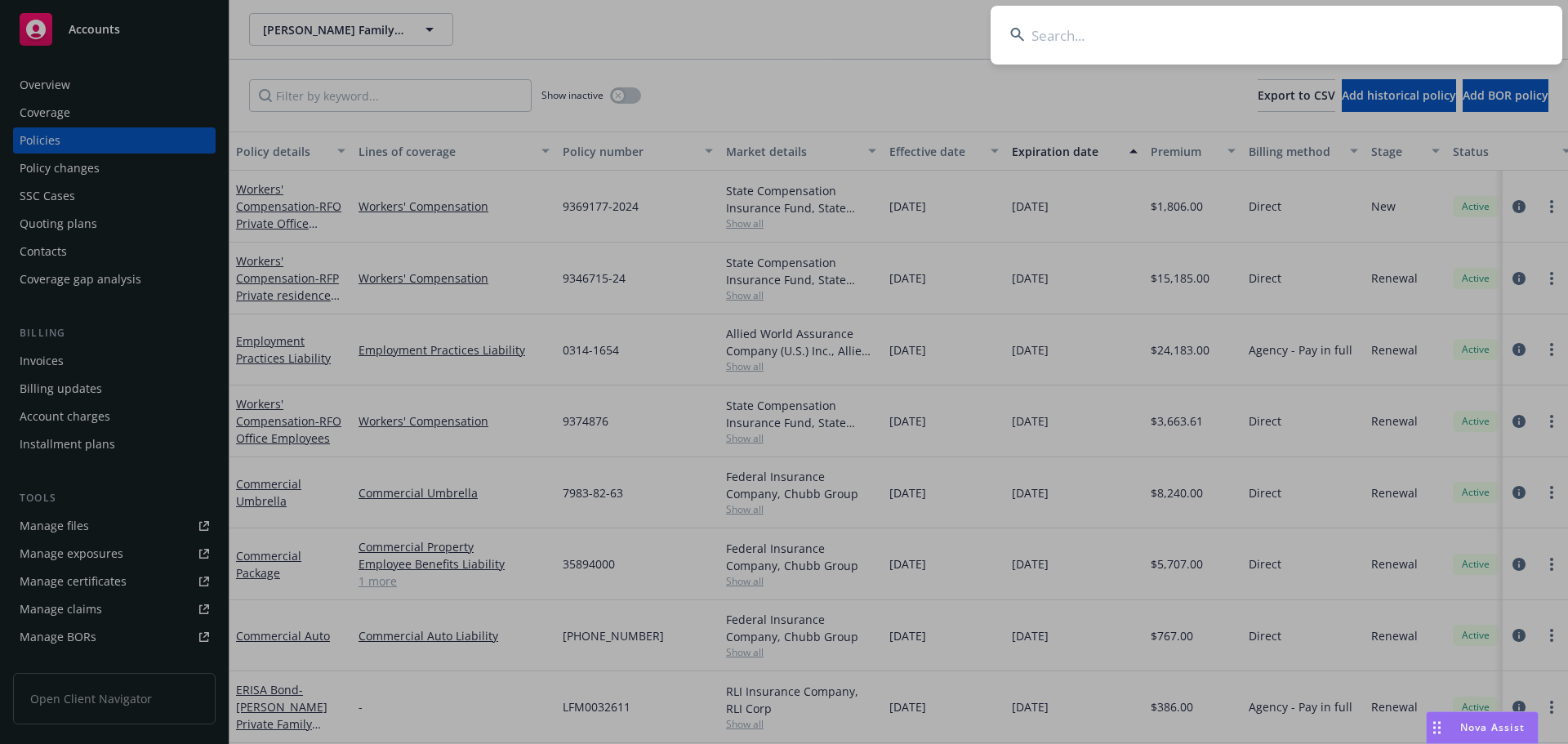
type input "hos1924123vr1"
